Goal: Task Accomplishment & Management: Use online tool/utility

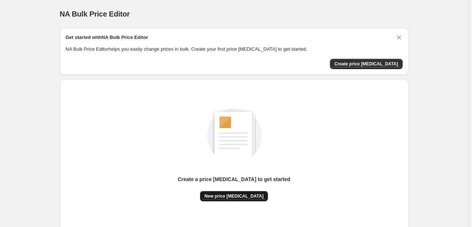
click at [241, 198] on span "New price [MEDICAL_DATA]" at bounding box center [233, 196] width 59 height 6
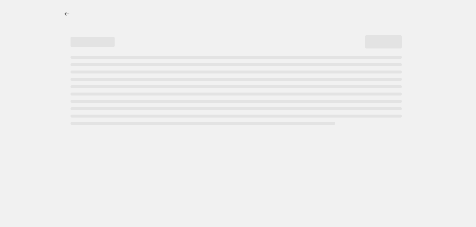
select select "percentage"
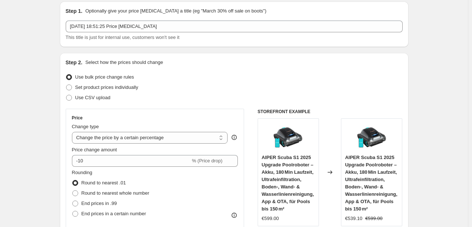
scroll to position [37, 0]
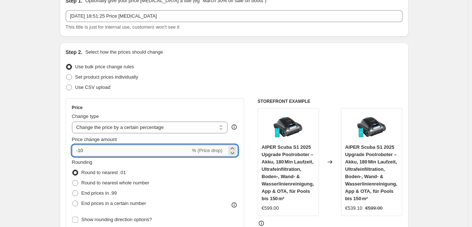
click at [126, 150] on input "-10" at bounding box center [131, 151] width 119 height 12
type input "-1"
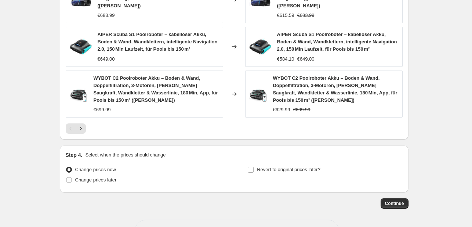
scroll to position [577, 0]
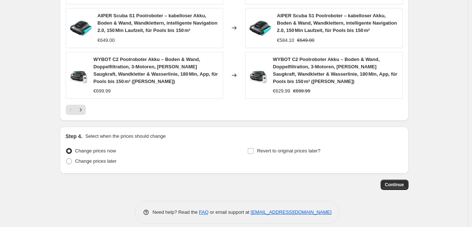
type input "-30"
click at [393, 182] on span "Continue" at bounding box center [394, 185] width 19 height 6
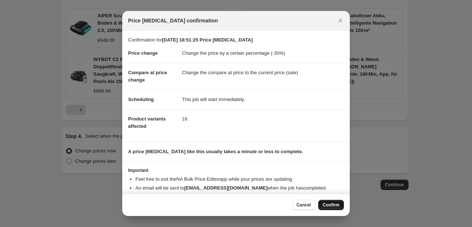
click at [325, 206] on span "Confirm" at bounding box center [331, 205] width 17 height 6
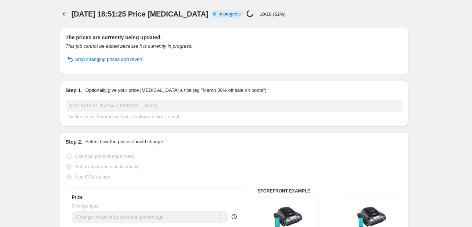
select select "percentage"
